Goal: Task Accomplishment & Management: Check status

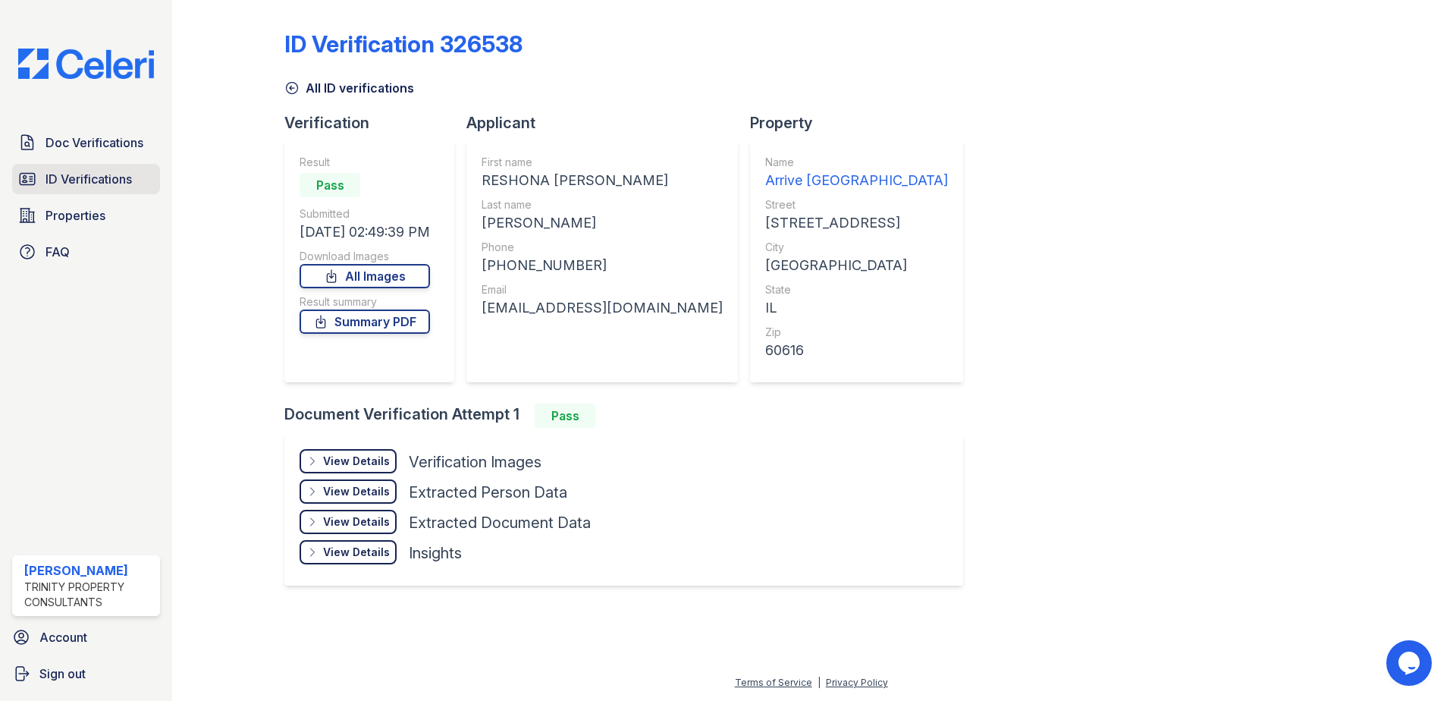
click at [51, 179] on span "ID Verifications" at bounding box center [89, 179] width 86 height 18
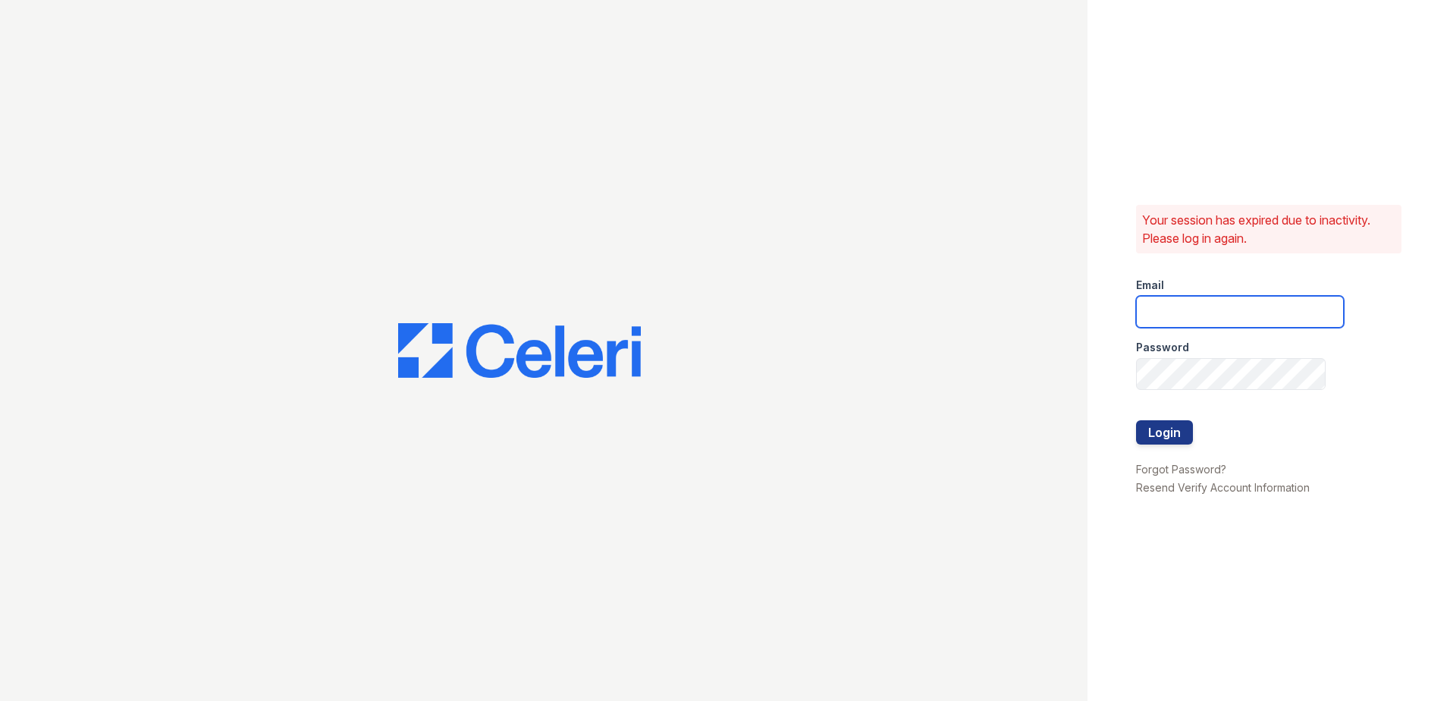
type input "[EMAIL_ADDRESS][DOMAIN_NAME]"
click at [1158, 431] on button "Login" at bounding box center [1164, 432] width 57 height 24
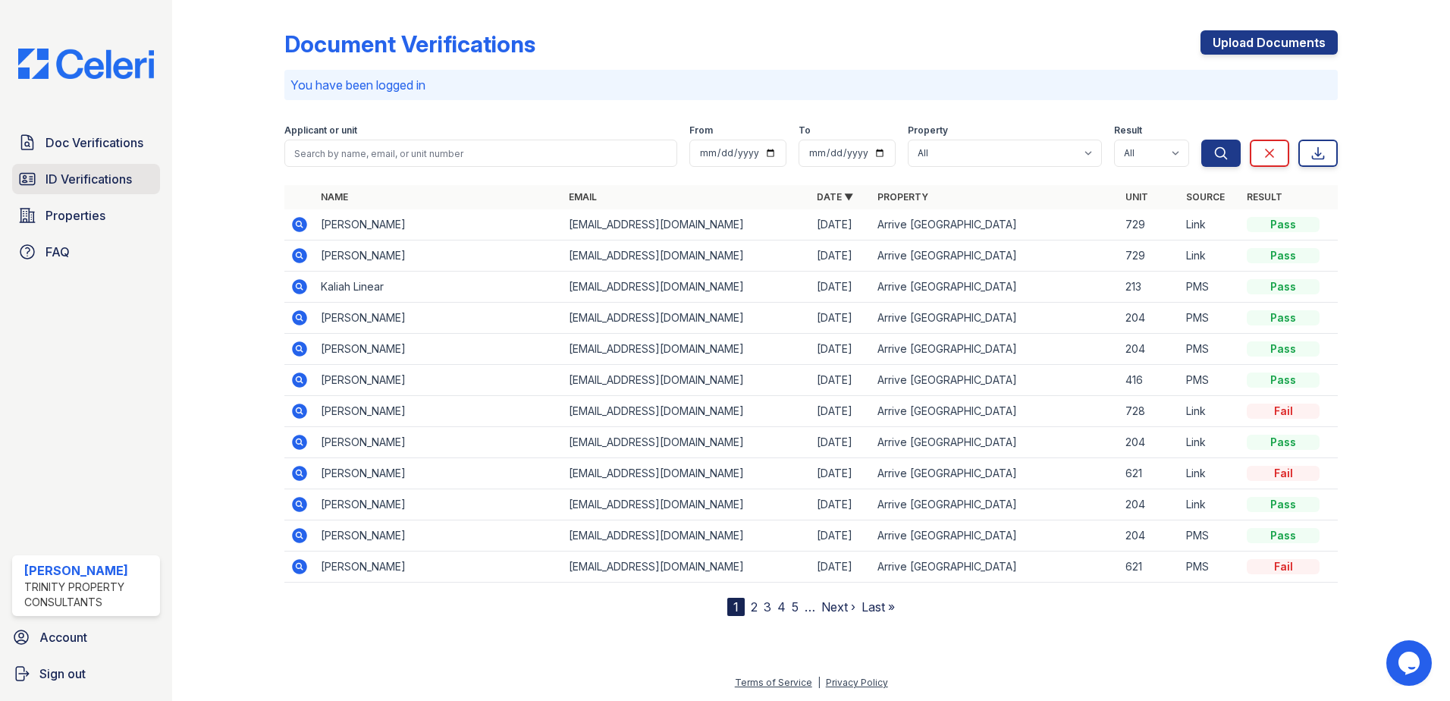
click at [124, 181] on span "ID Verifications" at bounding box center [89, 179] width 86 height 18
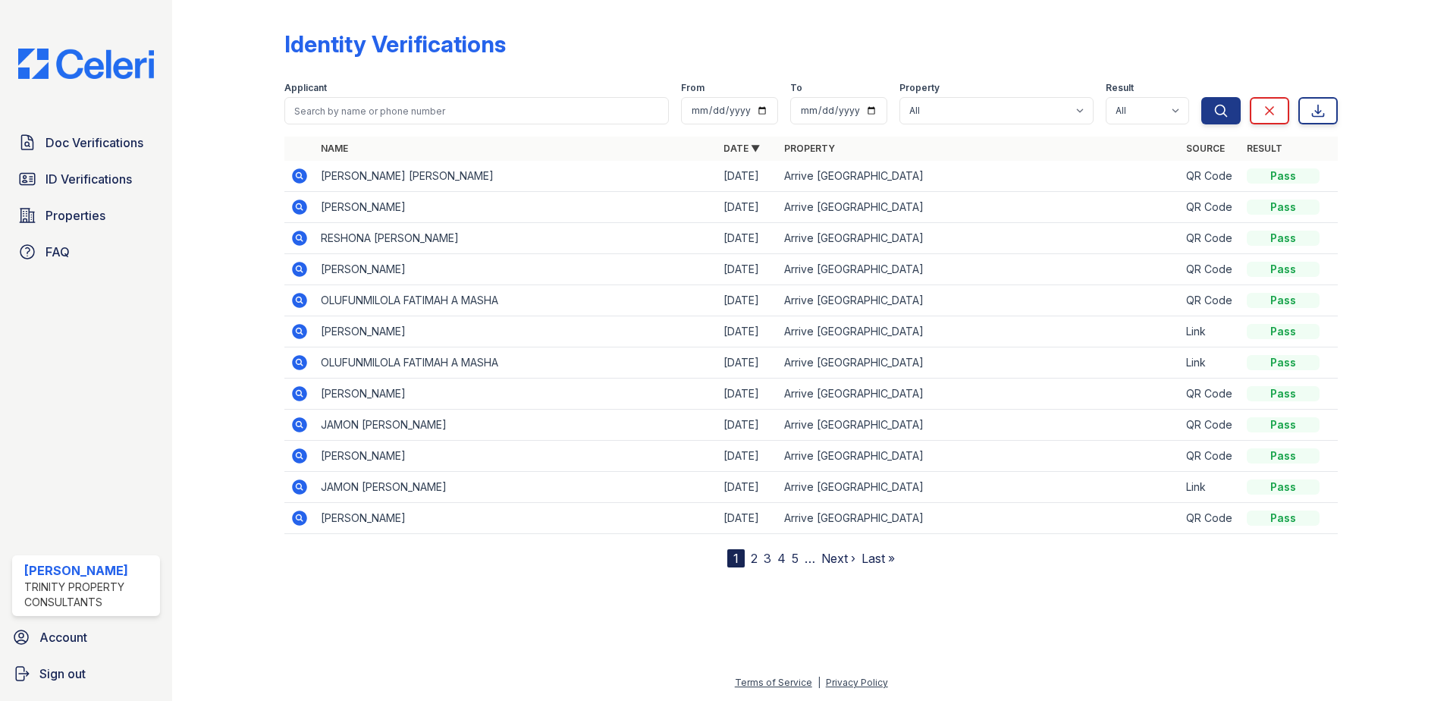
click at [299, 171] on icon at bounding box center [299, 175] width 15 height 15
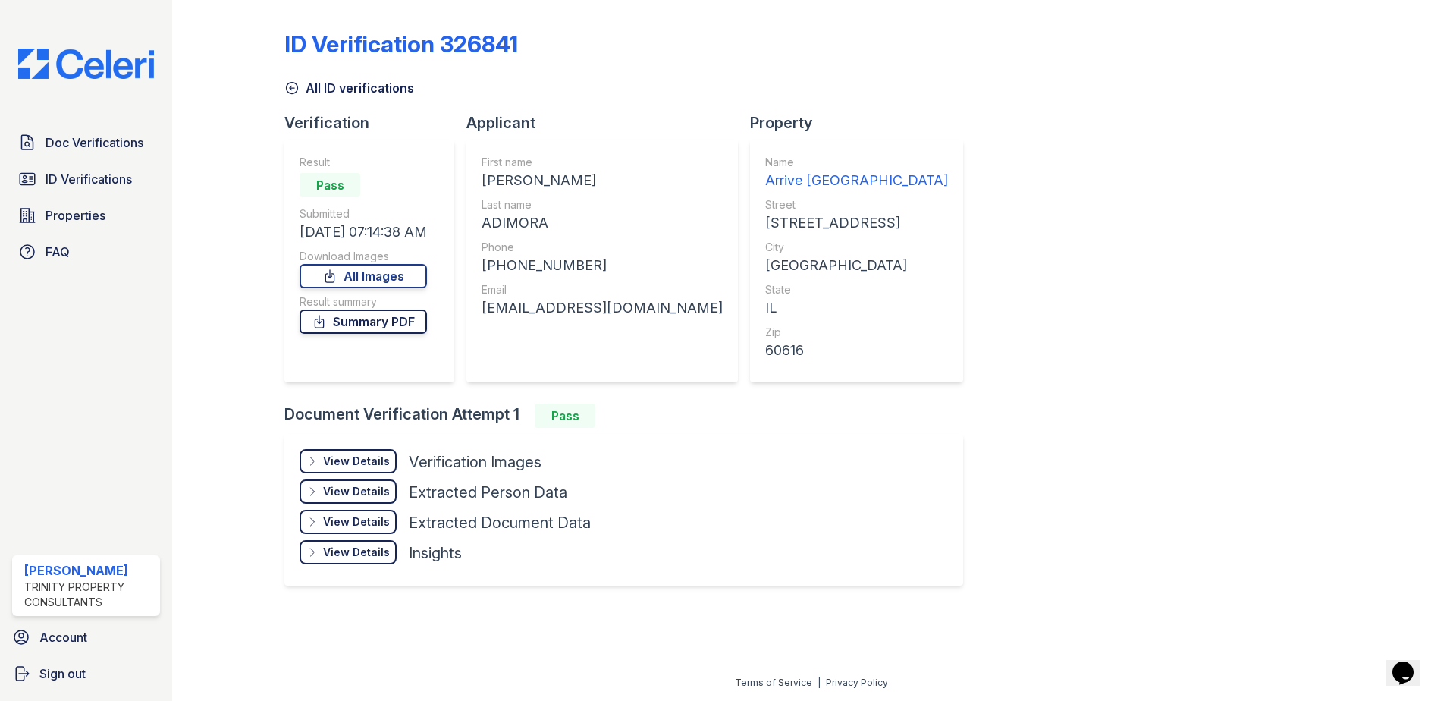
click at [374, 322] on link "Summary PDF" at bounding box center [363, 321] width 127 height 24
click at [102, 184] on span "ID Verifications" at bounding box center [89, 179] width 86 height 18
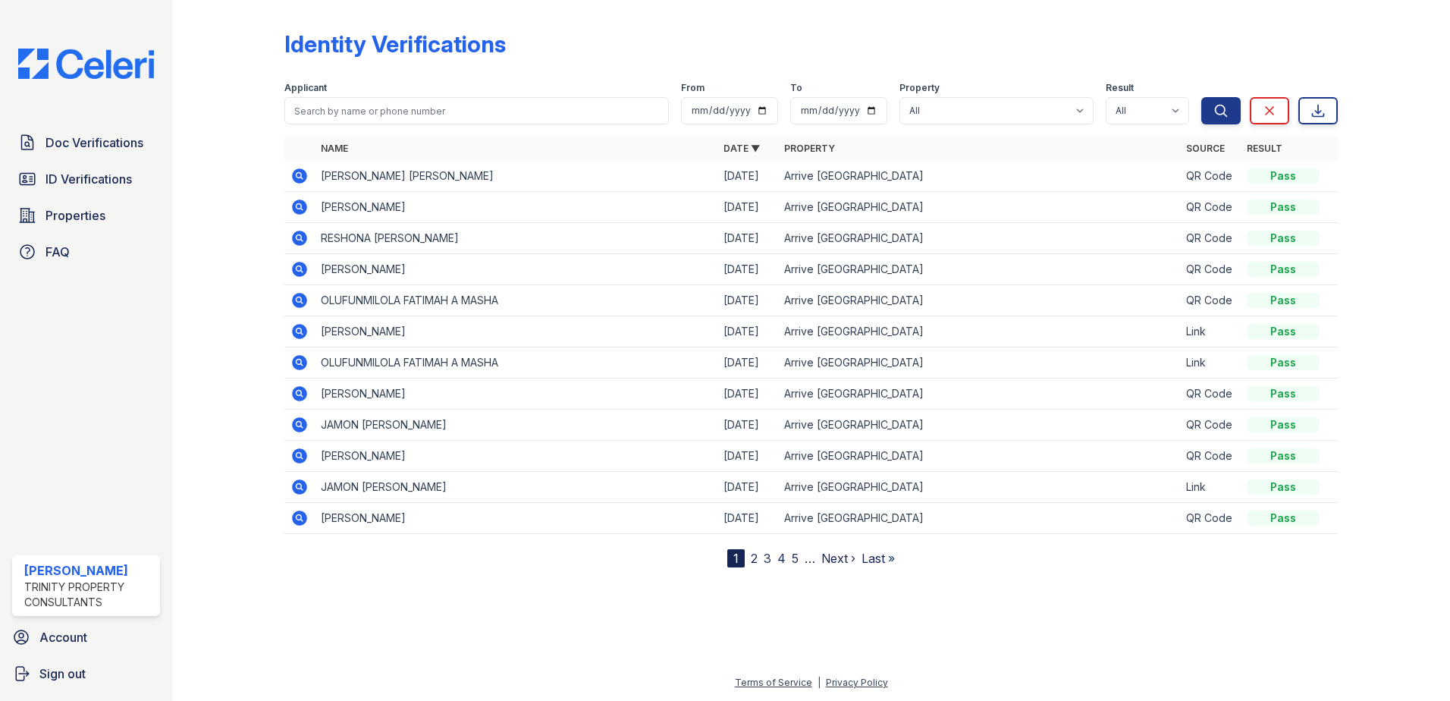
click at [293, 209] on icon at bounding box center [299, 206] width 15 height 15
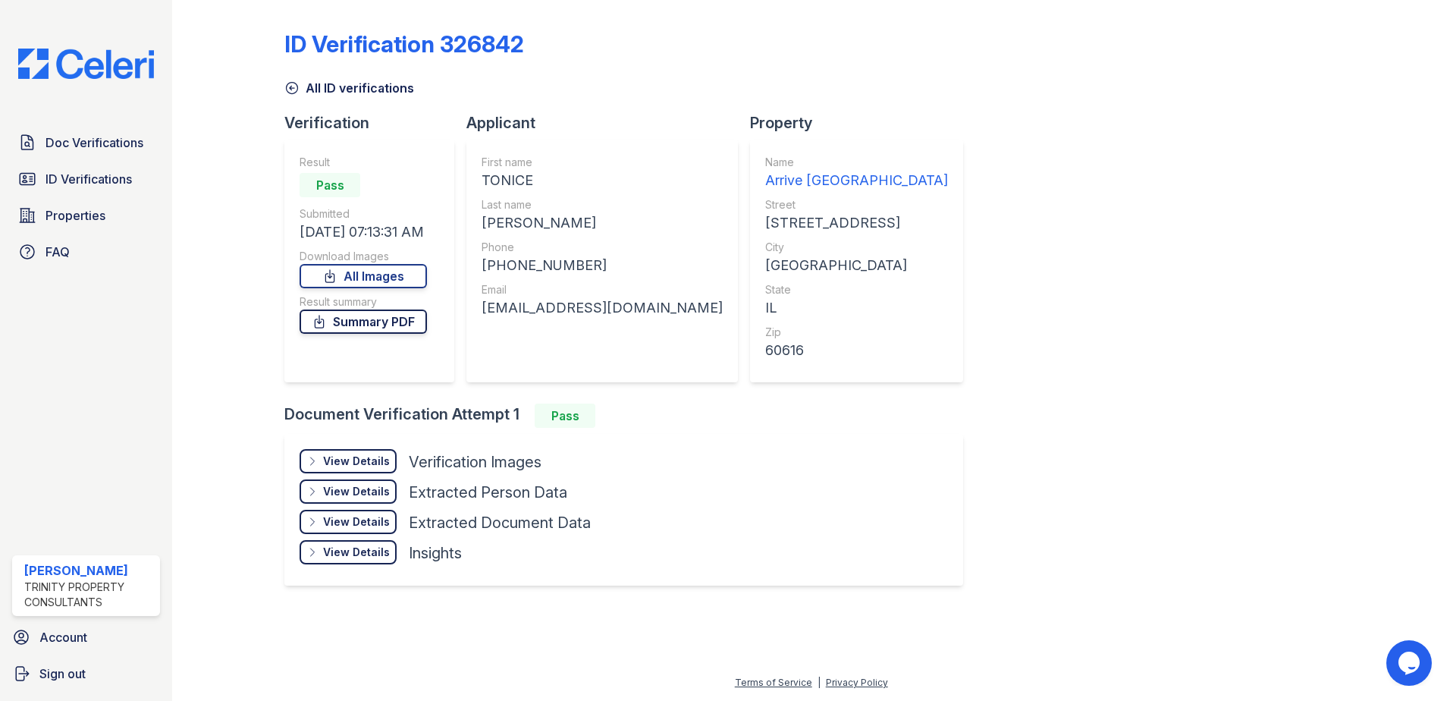
click at [381, 315] on link "Summary PDF" at bounding box center [363, 321] width 127 height 24
